Goal: Information Seeking & Learning: Learn about a topic

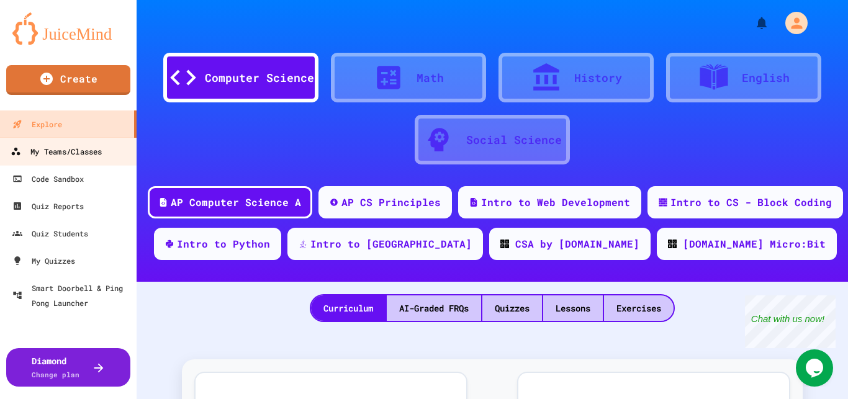
click at [79, 151] on div "My Teams/Classes" at bounding box center [56, 152] width 91 height 16
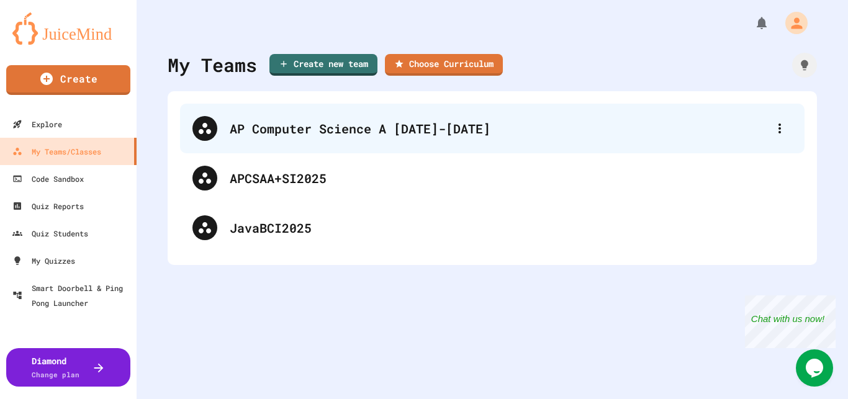
click at [239, 122] on div "AP Computer Science A [DATE]-[DATE]" at bounding box center [499, 128] width 538 height 19
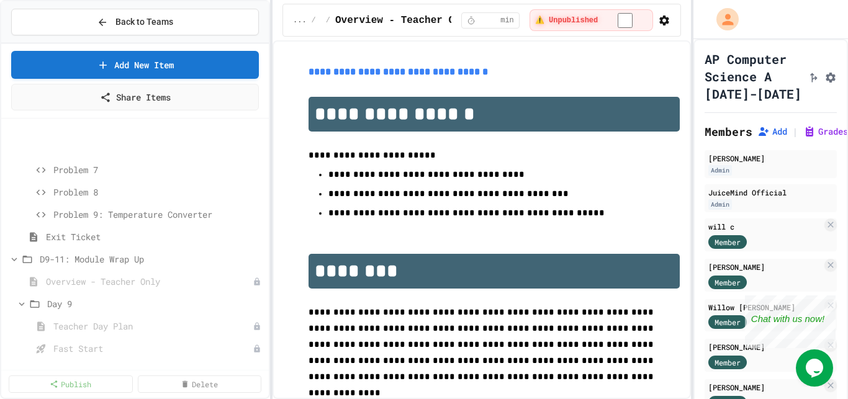
scroll to position [626, 0]
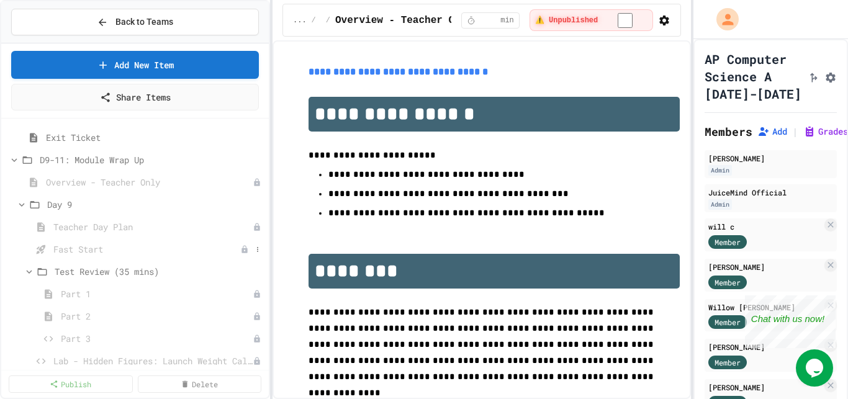
click at [81, 245] on span "Fast Start" at bounding box center [146, 249] width 187 height 13
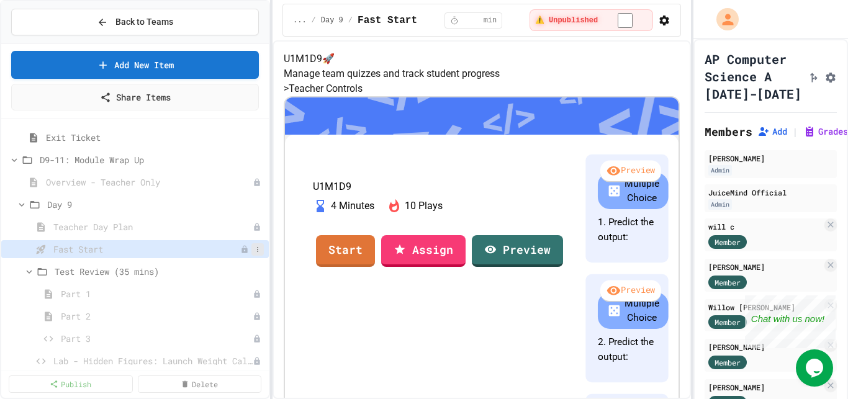
click at [254, 248] on icon at bounding box center [257, 249] width 7 height 7
click at [201, 297] on button "Publish" at bounding box center [213, 295] width 78 height 22
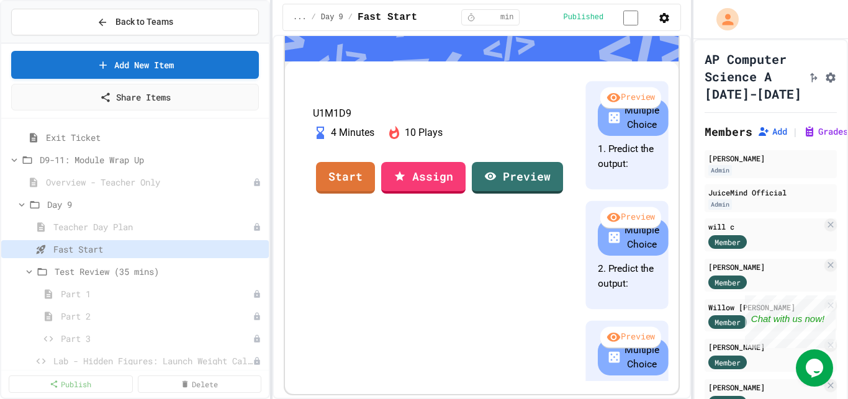
scroll to position [224, 0]
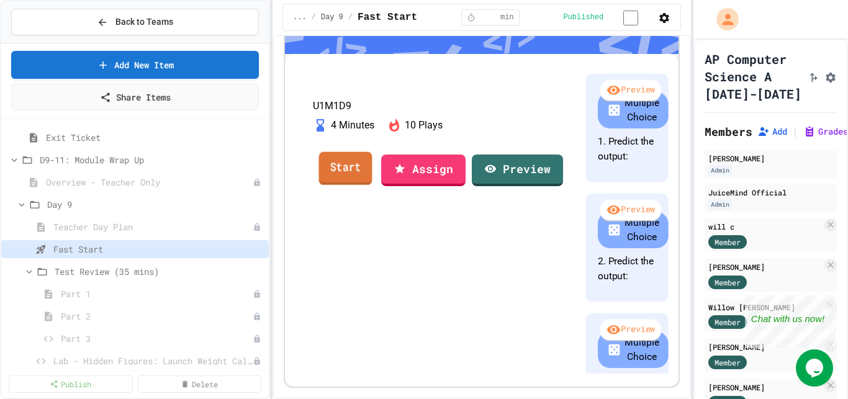
click at [373, 185] on link "Start" at bounding box center [345, 168] width 53 height 34
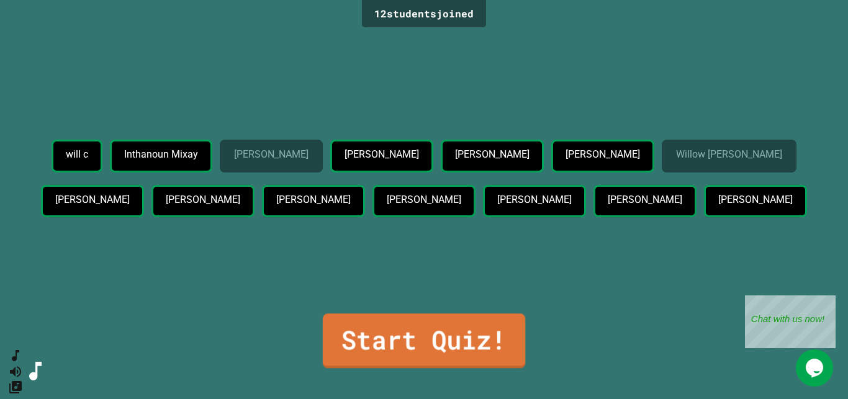
click at [353, 343] on link "Start Quiz!" at bounding box center [424, 341] width 202 height 55
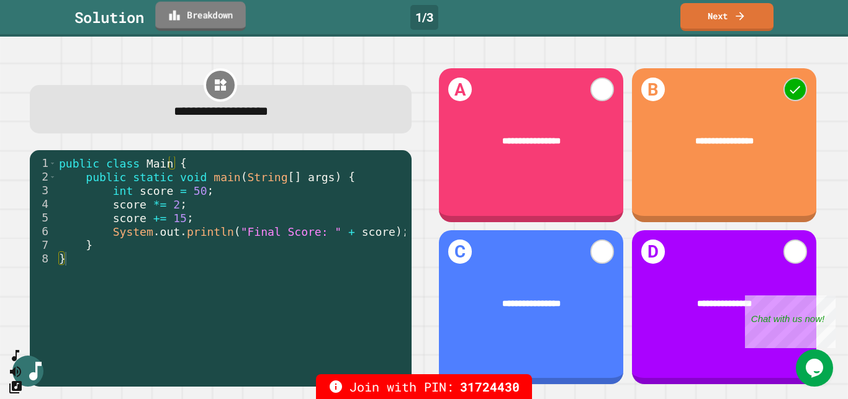
click at [178, 19] on icon at bounding box center [174, 15] width 12 height 13
click at [721, 16] on link "Next" at bounding box center [726, 15] width 91 height 29
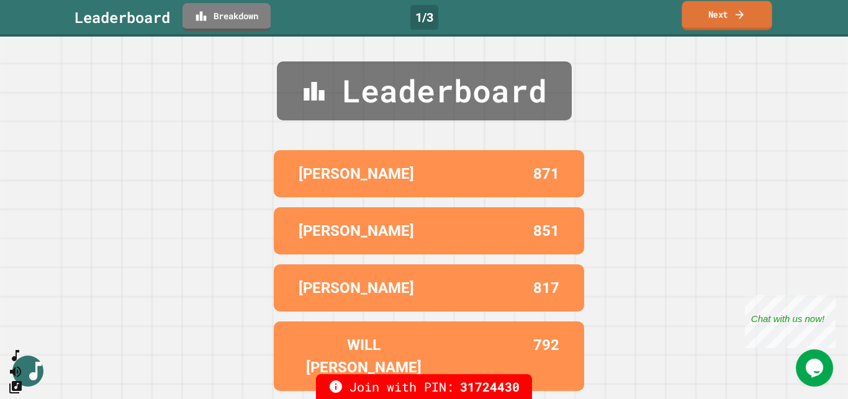
click at [735, 17] on icon at bounding box center [740, 14] width 12 height 13
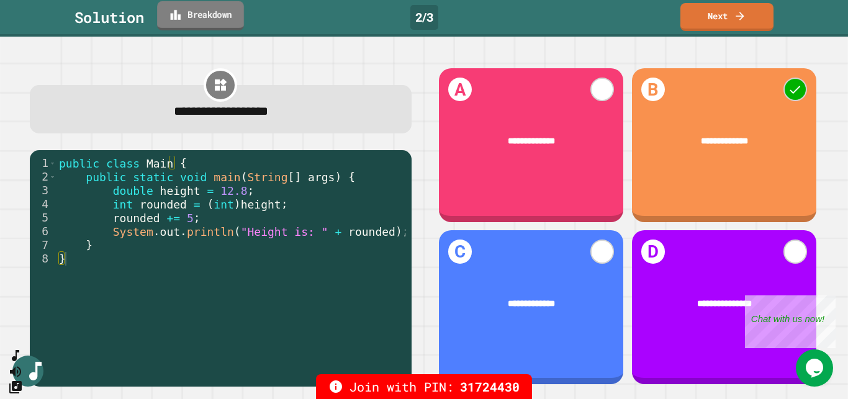
click at [189, 18] on link "Breakdown" at bounding box center [200, 15] width 87 height 29
click at [708, 15] on link "Next" at bounding box center [727, 15] width 92 height 29
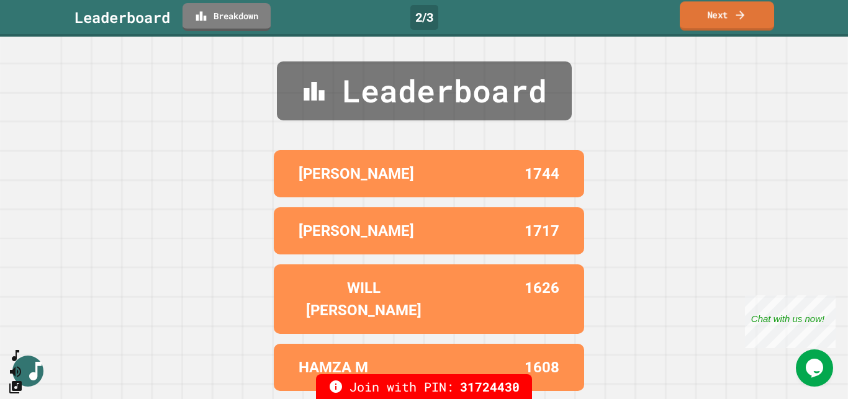
click at [730, 12] on link "Next" at bounding box center [727, 15] width 94 height 29
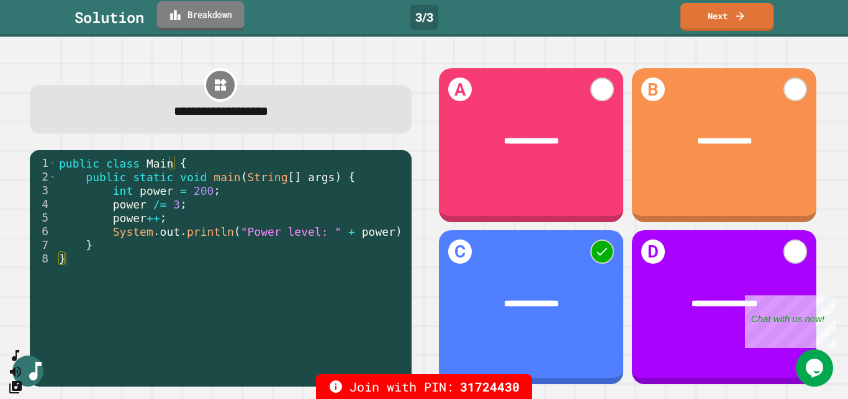
click at [217, 12] on link "Breakdown" at bounding box center [201, 15] width 88 height 29
click at [717, 17] on link "Next" at bounding box center [727, 15] width 92 height 29
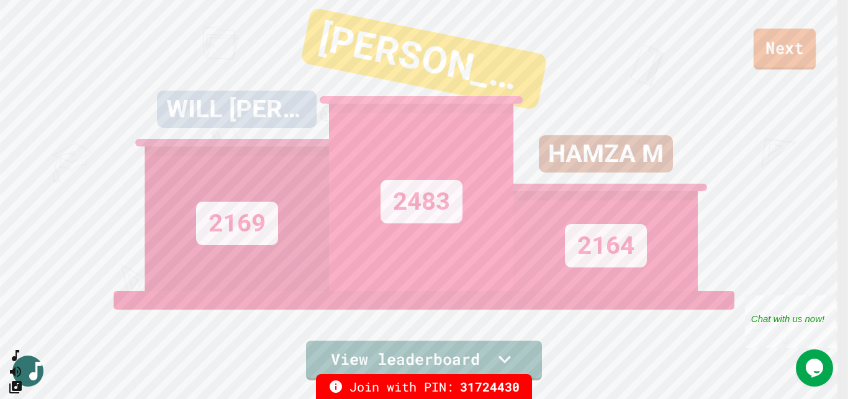
click at [792, 56] on link "Next" at bounding box center [785, 49] width 62 height 41
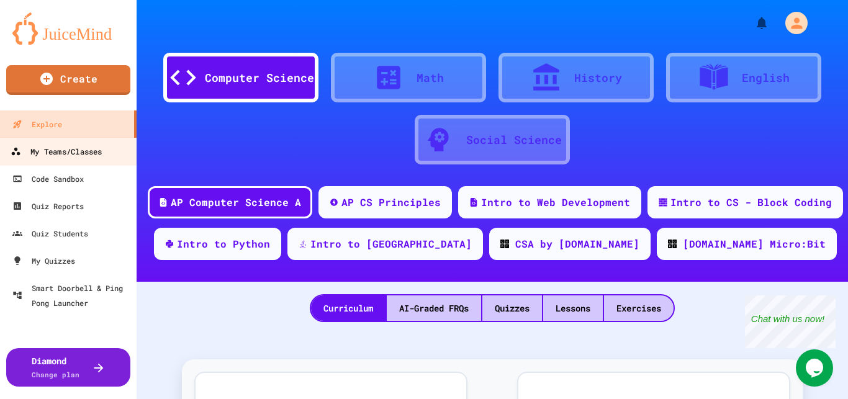
click at [83, 161] on link "My Teams/Classes" at bounding box center [68, 151] width 141 height 28
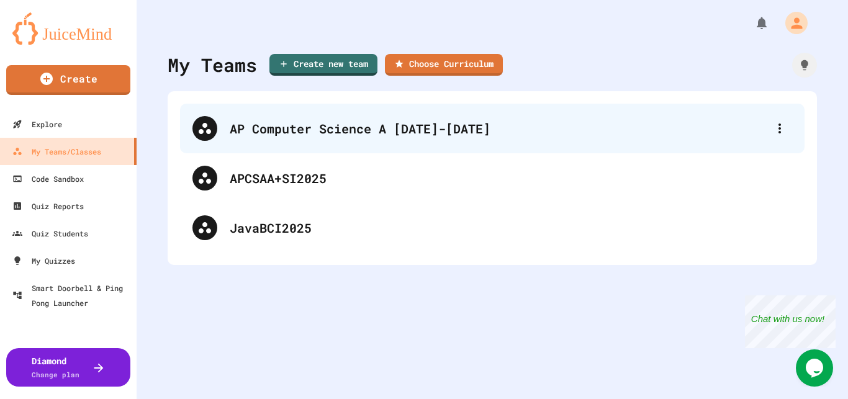
click at [255, 130] on div "AP Computer Science A [DATE]-[DATE]" at bounding box center [499, 128] width 538 height 19
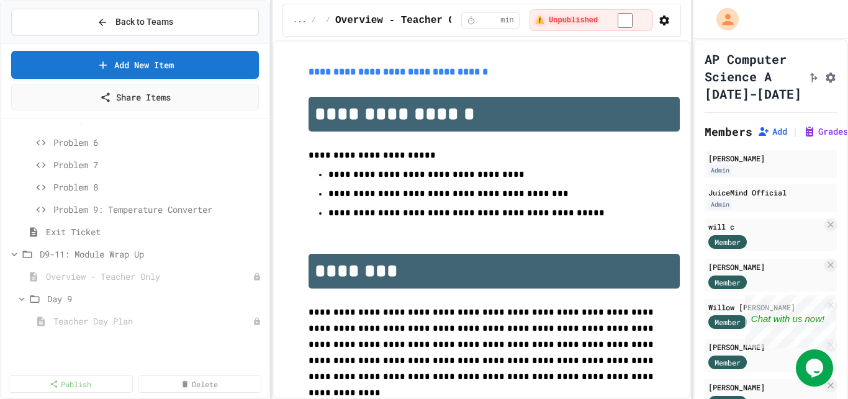
scroll to position [548, 0]
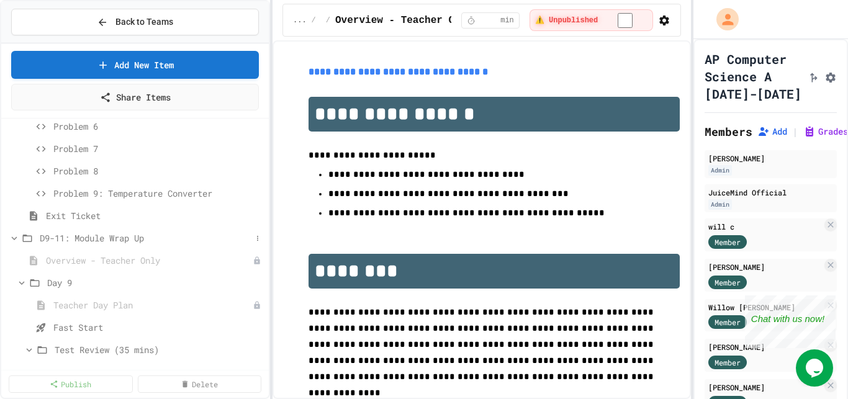
click at [99, 244] on div "D9-11: Module Wrap Up" at bounding box center [135, 238] width 268 height 18
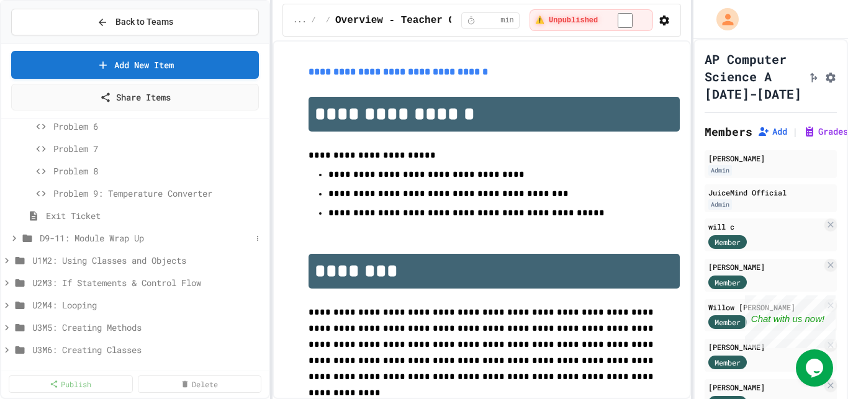
click at [99, 238] on span "D9-11: Module Wrap Up" at bounding box center [146, 238] width 212 height 13
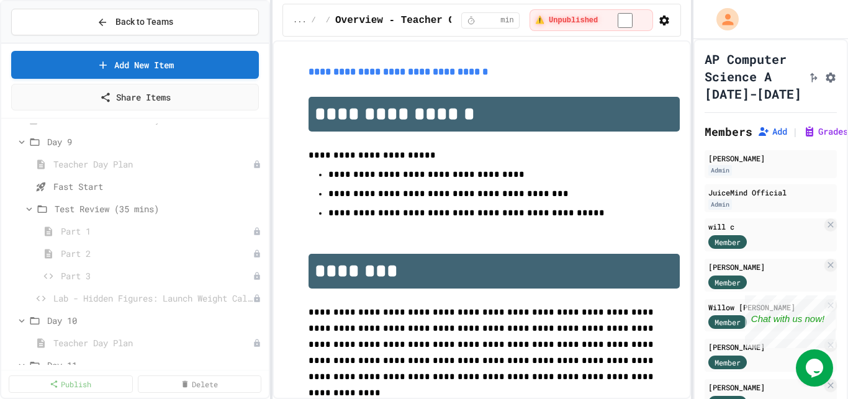
scroll to position [704, 0]
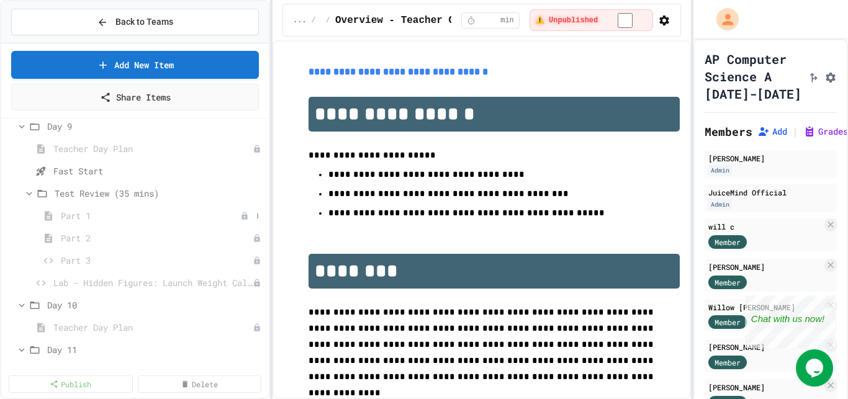
click at [77, 216] on span "Part 1" at bounding box center [150, 215] width 179 height 13
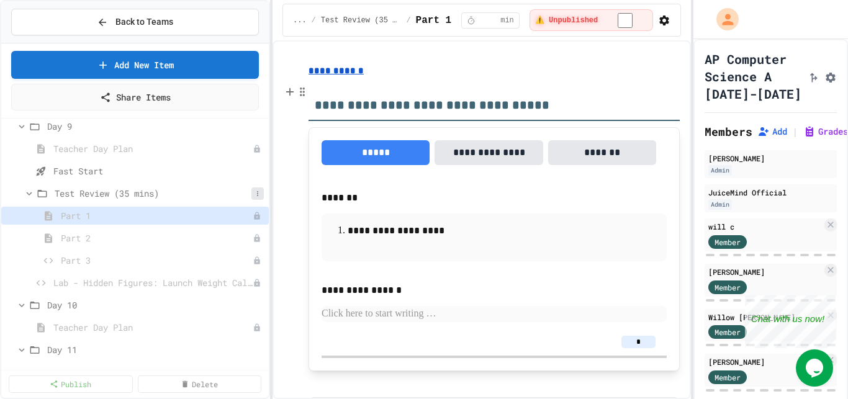
click at [254, 194] on icon at bounding box center [257, 193] width 7 height 7
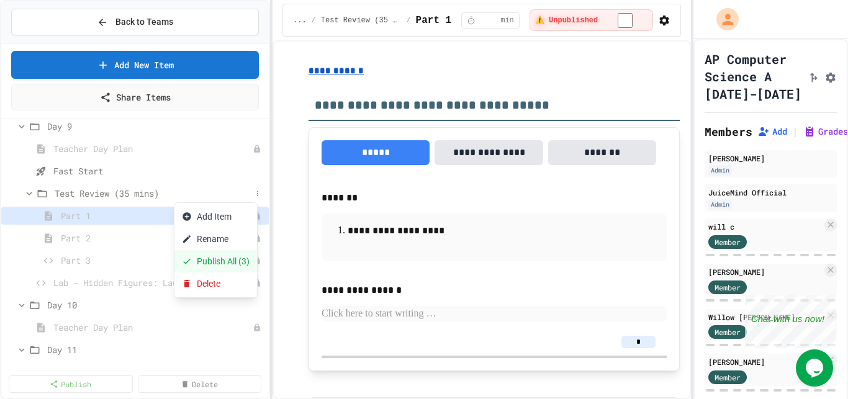
click at [215, 262] on button "Publish All (3)" at bounding box center [215, 261] width 83 height 22
